Goal: Task Accomplishment & Management: Complete application form

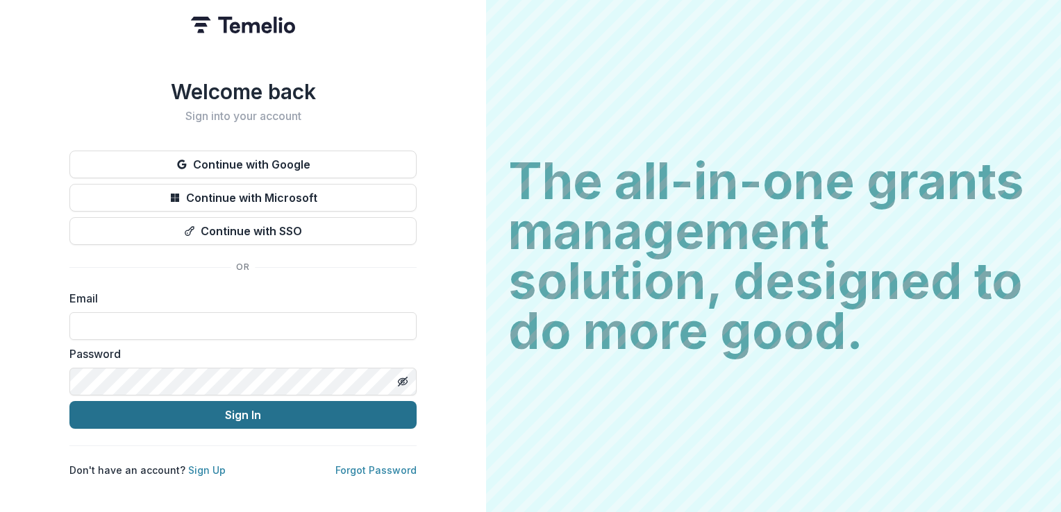
type input "**********"
click at [228, 412] on button "Sign In" at bounding box center [242, 415] width 347 height 28
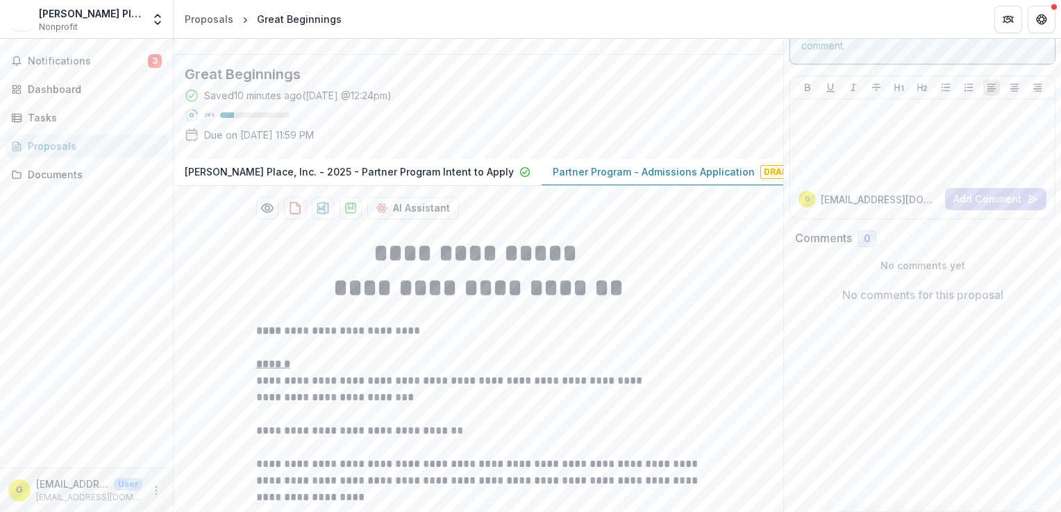
scroll to position [37, 0]
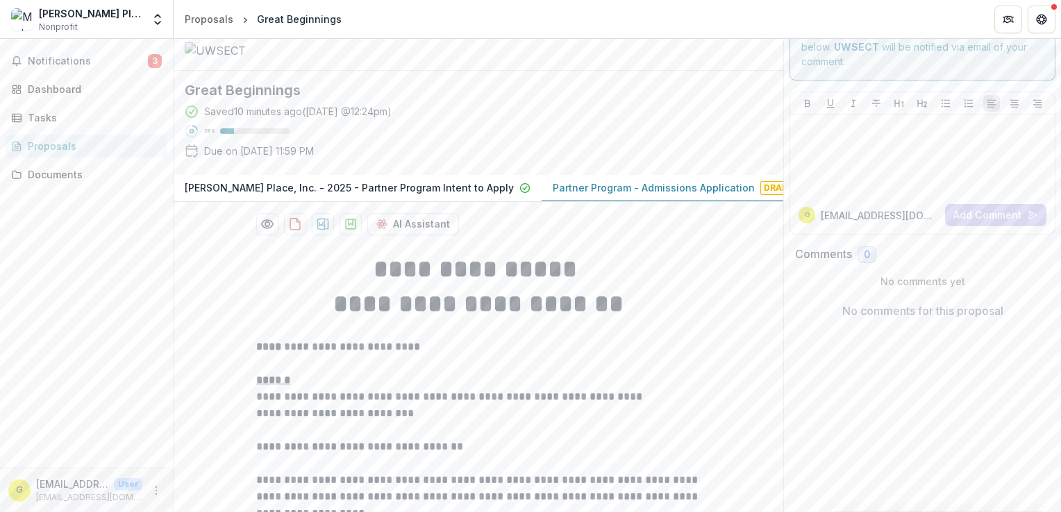
click at [760, 195] on span "Draft" at bounding box center [778, 188] width 36 height 14
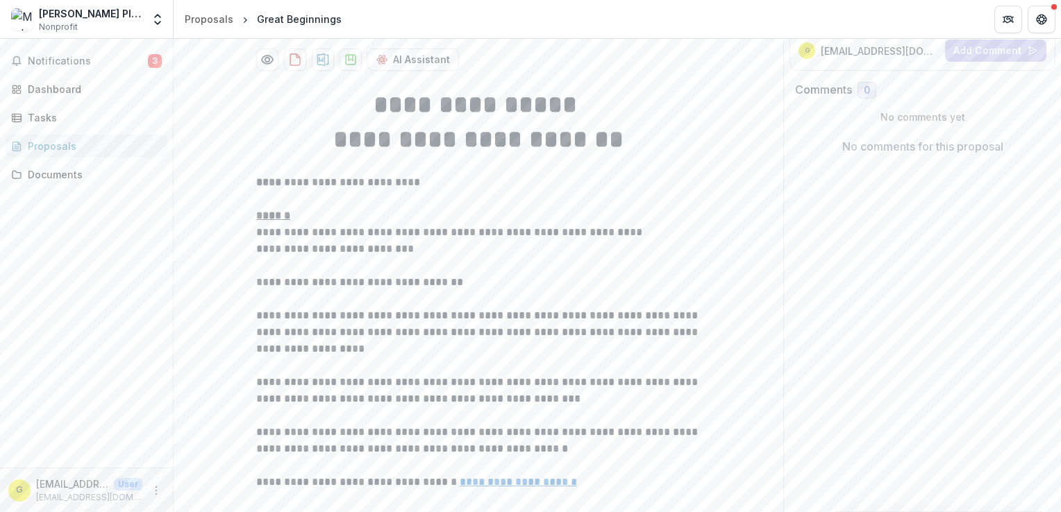
scroll to position [384, 0]
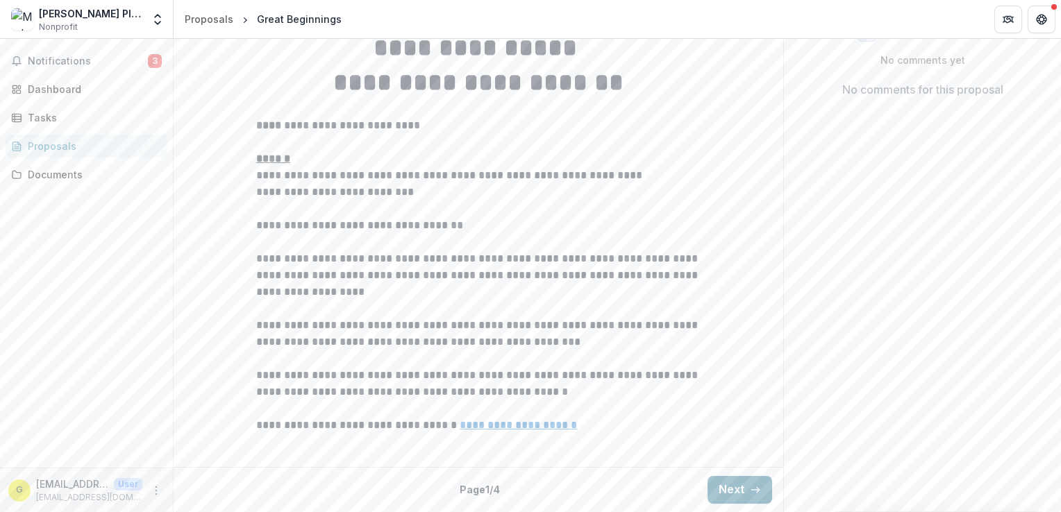
click at [720, 485] on button "Next" at bounding box center [740, 490] width 65 height 28
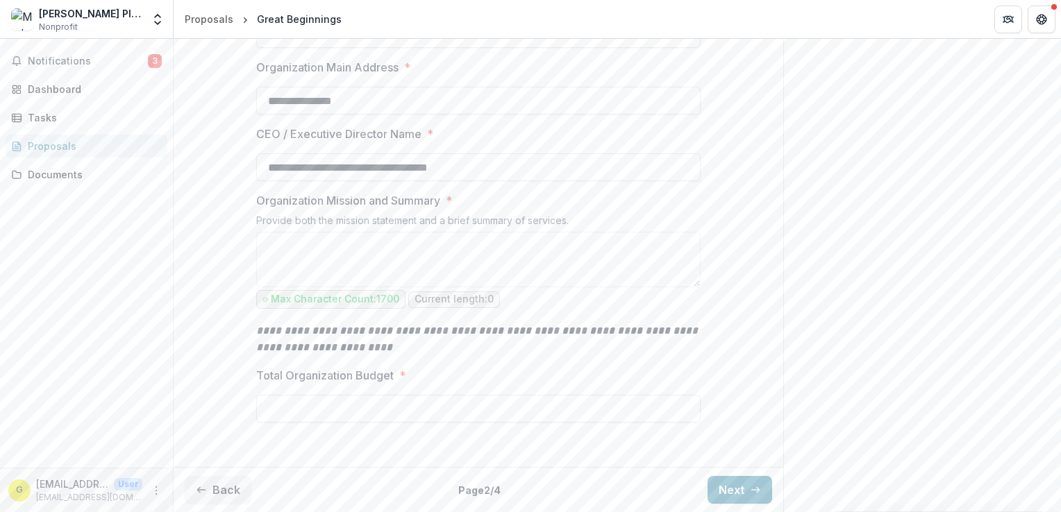
scroll to position [468, 0]
click at [725, 493] on button "Next" at bounding box center [740, 490] width 65 height 28
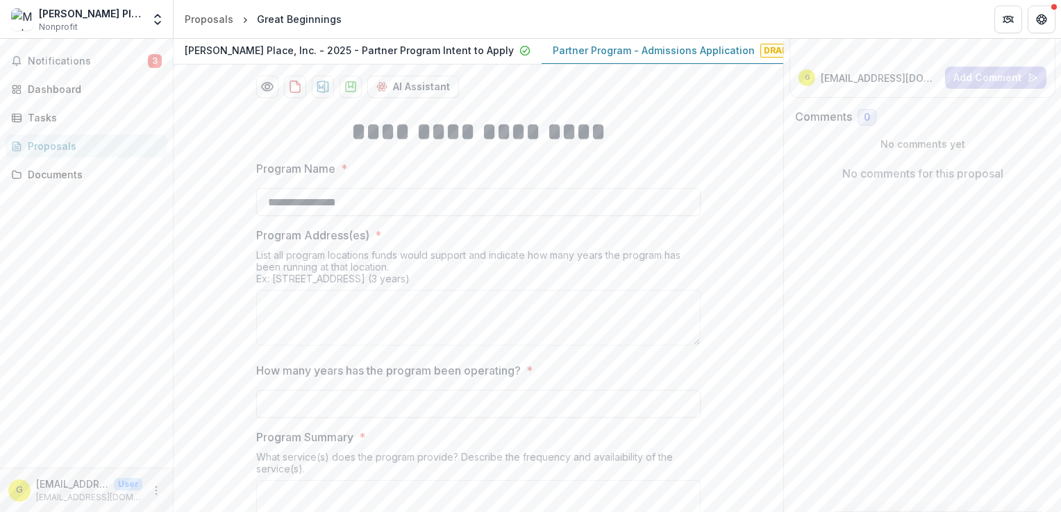
scroll to position [0, 0]
